Goal: Task Accomplishment & Management: Manage account settings

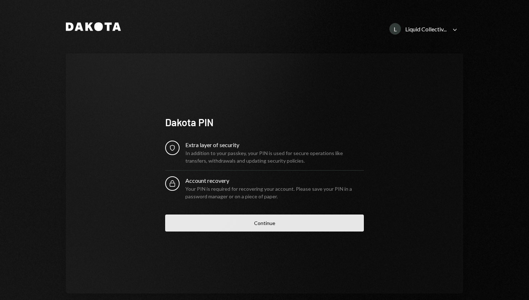
click at [248, 218] on button "Continue" at bounding box center [264, 222] width 199 height 17
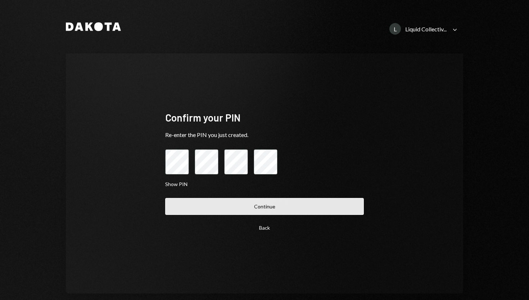
click at [262, 208] on button "Continue" at bounding box center [264, 206] width 199 height 17
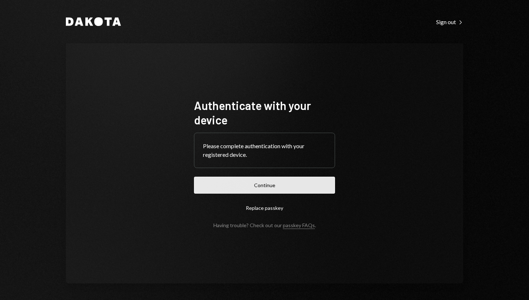
click at [270, 186] on button "Continue" at bounding box center [264, 184] width 141 height 17
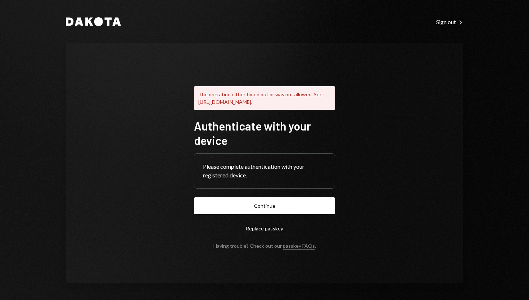
click at [255, 234] on button "Replace passkey" at bounding box center [264, 228] width 141 height 17
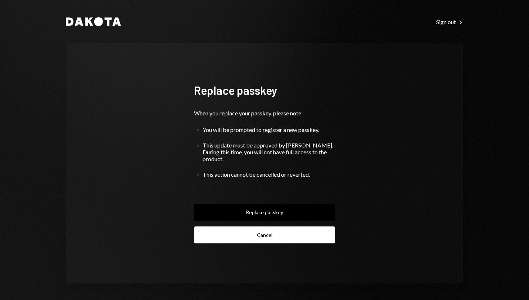
click at [242, 235] on button "Cancel" at bounding box center [264, 234] width 141 height 17
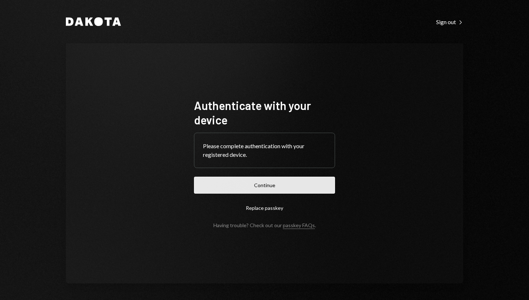
click at [257, 186] on button "Continue" at bounding box center [264, 184] width 141 height 17
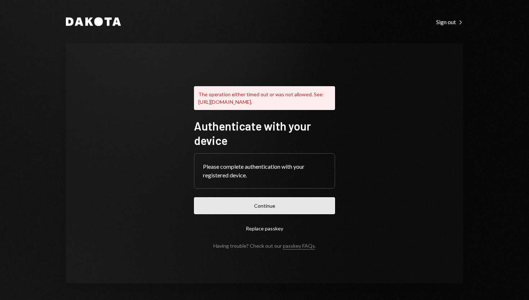
click at [241, 212] on button "Continue" at bounding box center [264, 205] width 141 height 17
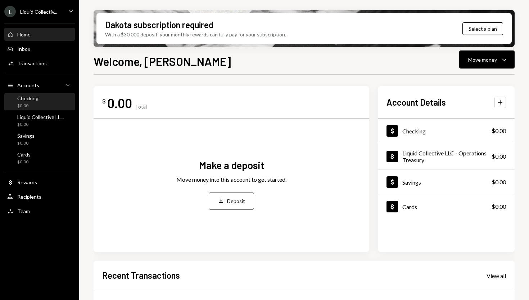
click at [39, 105] on div "Checking $0.00" at bounding box center [39, 102] width 65 height 14
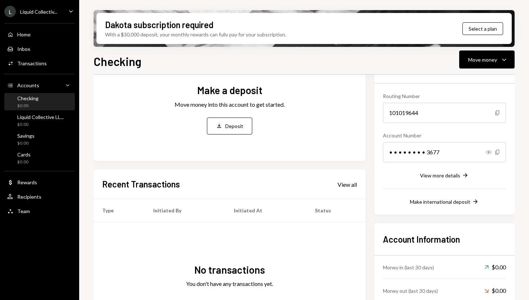
scroll to position [101, 0]
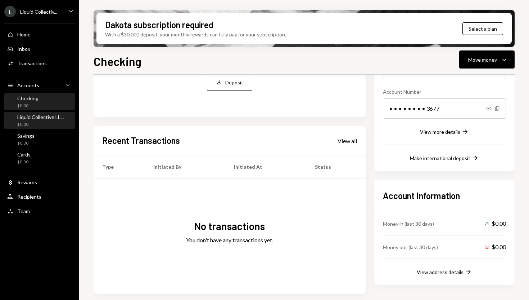
click at [44, 122] on div "$0.00" at bounding box center [40, 124] width 46 height 6
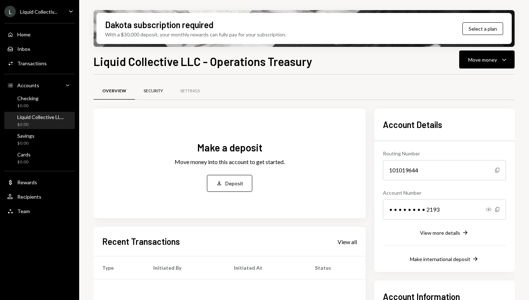
click at [154, 93] on div "Security" at bounding box center [153, 91] width 19 height 6
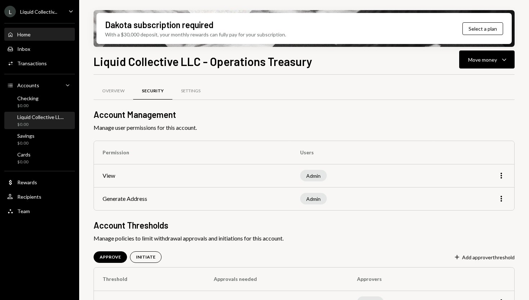
click at [34, 36] on div "Home Home" at bounding box center [39, 34] width 65 height 6
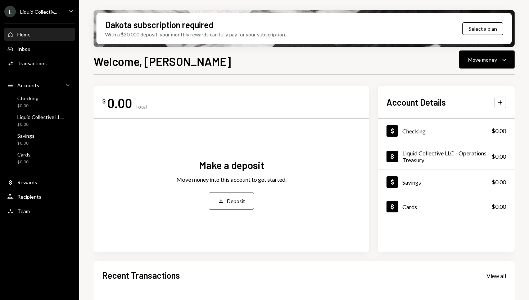
click at [22, 15] on div "L Liquid Collectiv..." at bounding box center [30, 12] width 53 height 12
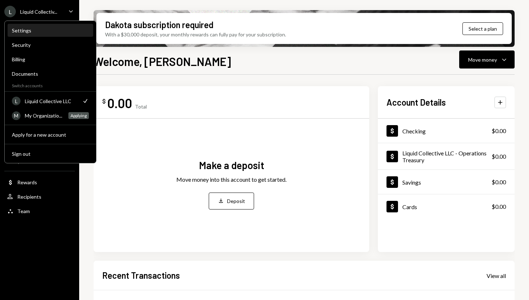
click at [21, 32] on div "Settings" at bounding box center [50, 30] width 77 height 6
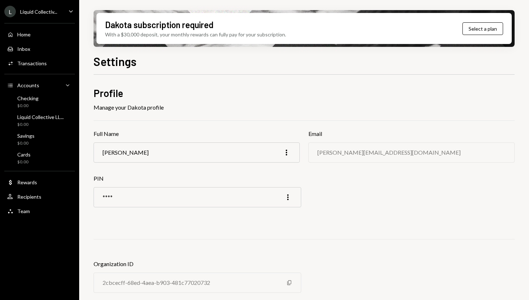
click at [27, 14] on div "Liquid Collectiv..." at bounding box center [38, 12] width 37 height 6
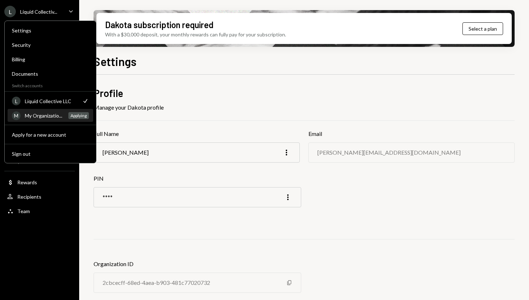
click at [32, 115] on div "My Organizatio..." at bounding box center [44, 115] width 39 height 6
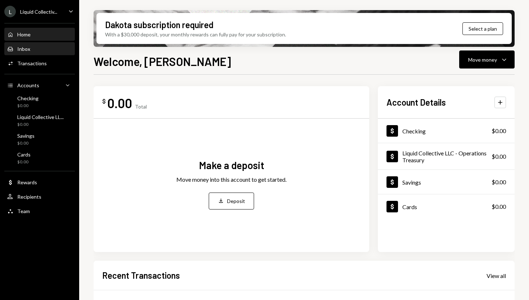
click at [36, 49] on div "Inbox Inbox" at bounding box center [39, 49] width 65 height 6
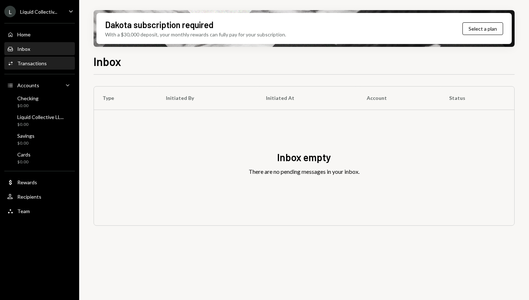
click at [30, 59] on div "Activities Transactions" at bounding box center [39, 63] width 65 height 12
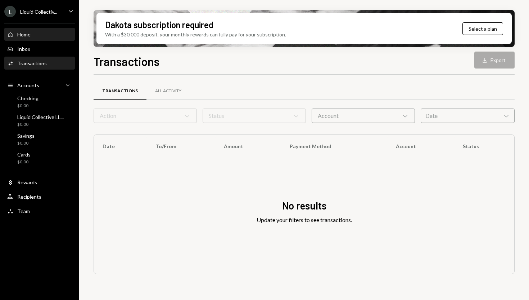
click at [31, 32] on div "Home Home" at bounding box center [39, 34] width 65 height 6
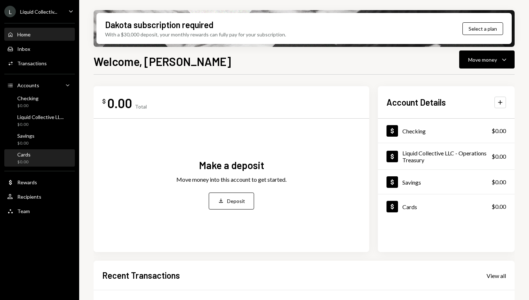
click at [31, 152] on div "Cards $0.00" at bounding box center [39, 158] width 65 height 14
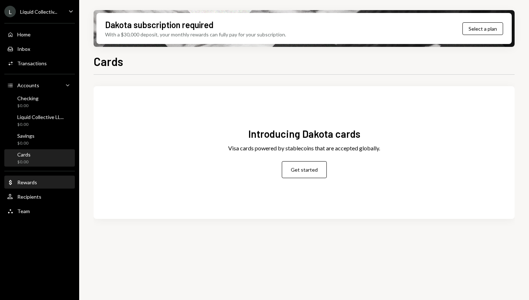
click at [25, 181] on div "Rewards" at bounding box center [27, 182] width 20 height 6
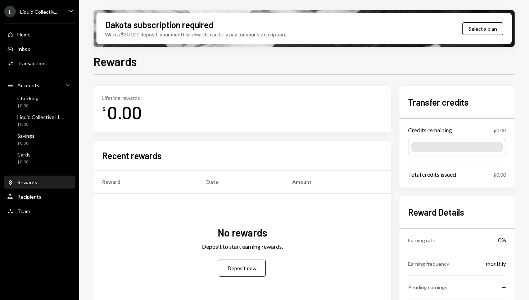
click at [27, 189] on div "Home Home Inbox Inbox Activities Transactions Accounts Accounts Caret Down Chec…" at bounding box center [39, 119] width 79 height 200
click at [27, 195] on div "Recipients" at bounding box center [29, 196] width 24 height 6
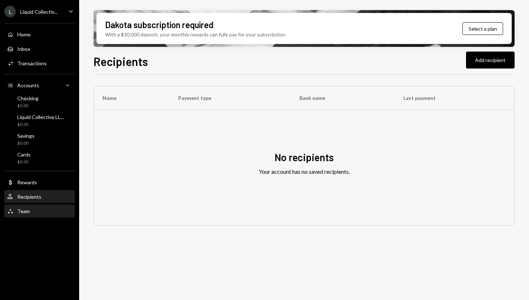
click at [32, 207] on div "Team Team" at bounding box center [39, 211] width 65 height 12
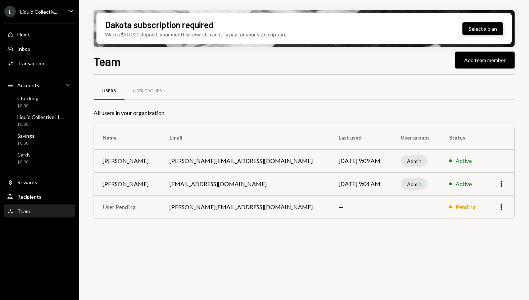
click at [494, 30] on button "Select a plan" at bounding box center [483, 28] width 41 height 13
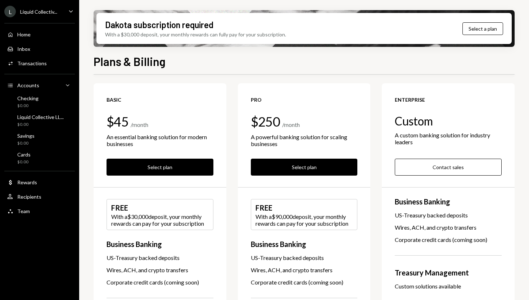
scroll to position [3, 0]
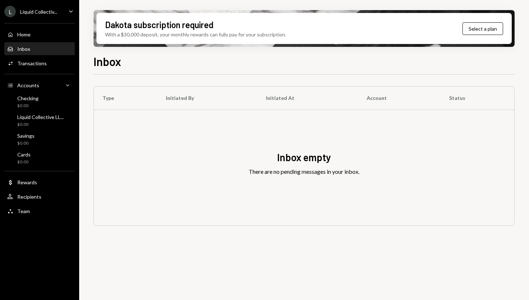
click at [31, 12] on div "Liquid Collectiv..." at bounding box center [38, 12] width 37 height 6
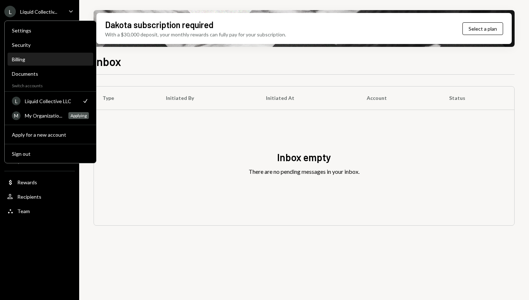
click at [31, 63] on div "Billing" at bounding box center [50, 59] width 77 height 12
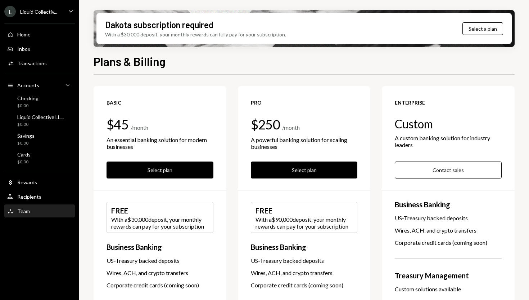
click at [41, 208] on div "Team Team" at bounding box center [39, 211] width 65 height 6
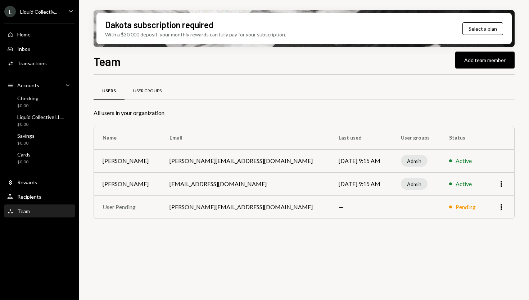
click at [147, 91] on div "User Groups" at bounding box center [147, 91] width 28 height 6
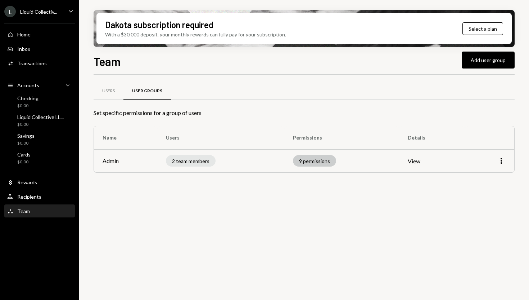
click at [315, 161] on div "9 permissions" at bounding box center [314, 161] width 43 height 12
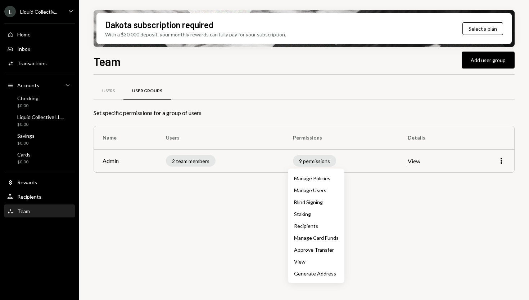
click at [307, 180] on div "Manage Policies" at bounding box center [316, 178] width 45 height 8
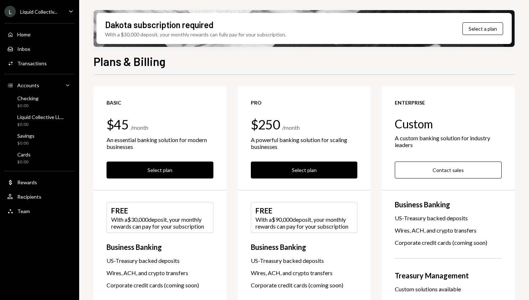
scroll to position [3, 0]
